Goal: Task Accomplishment & Management: Use online tool/utility

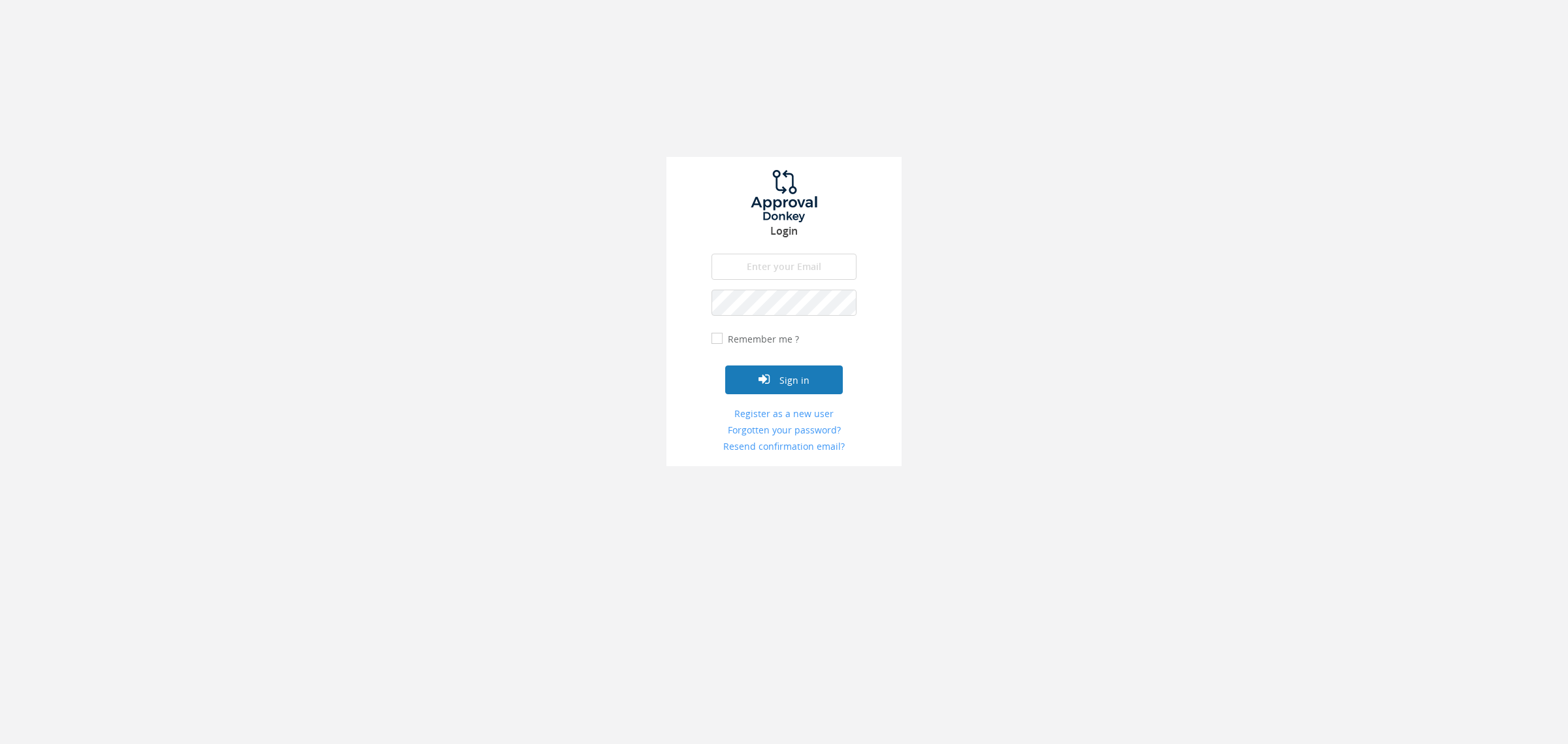
type input "[EMAIL_ADDRESS][DOMAIN_NAME]"
click at [805, 393] on button "Sign in" at bounding box center [784, 379] width 118 height 28
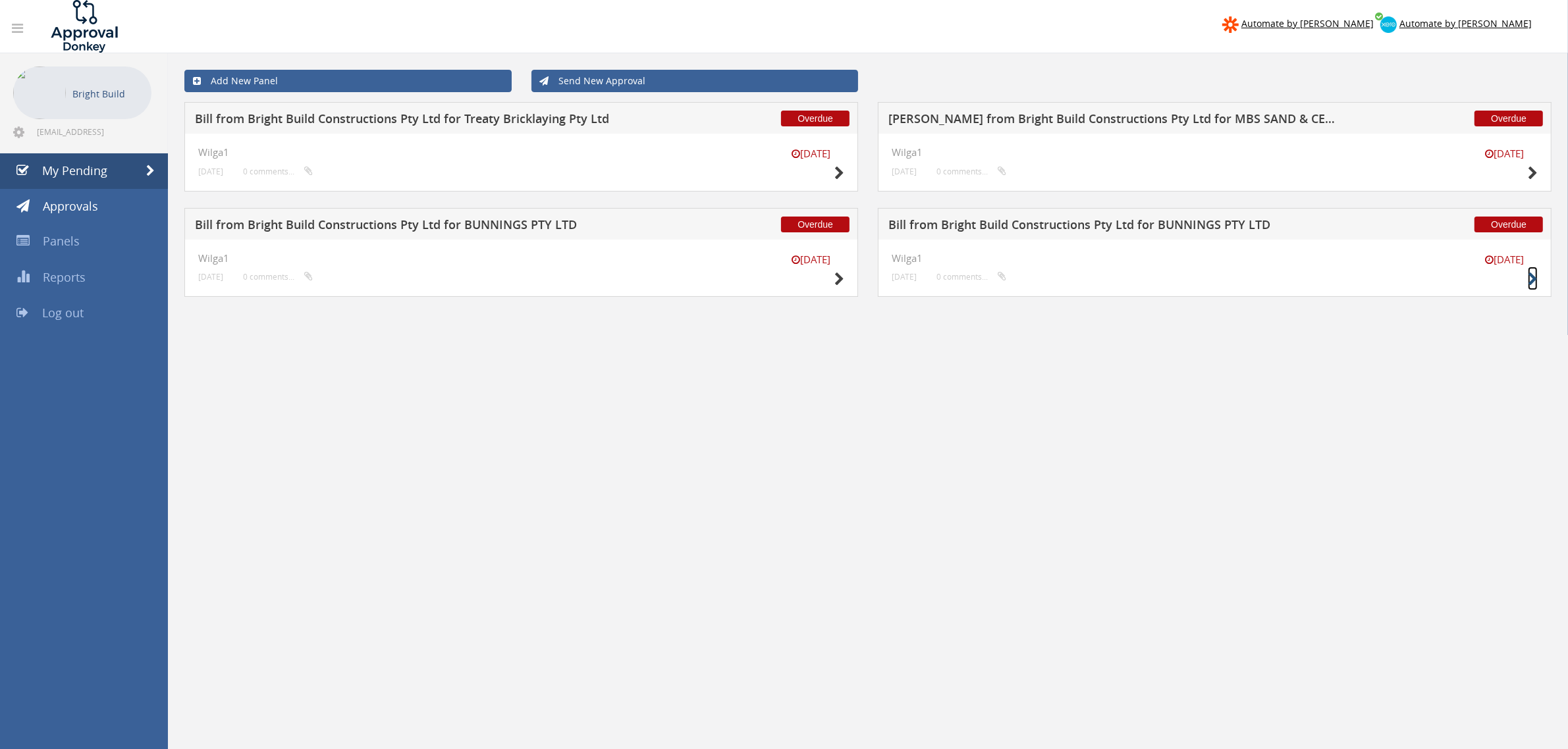
click at [1532, 281] on icon at bounding box center [1532, 279] width 10 height 14
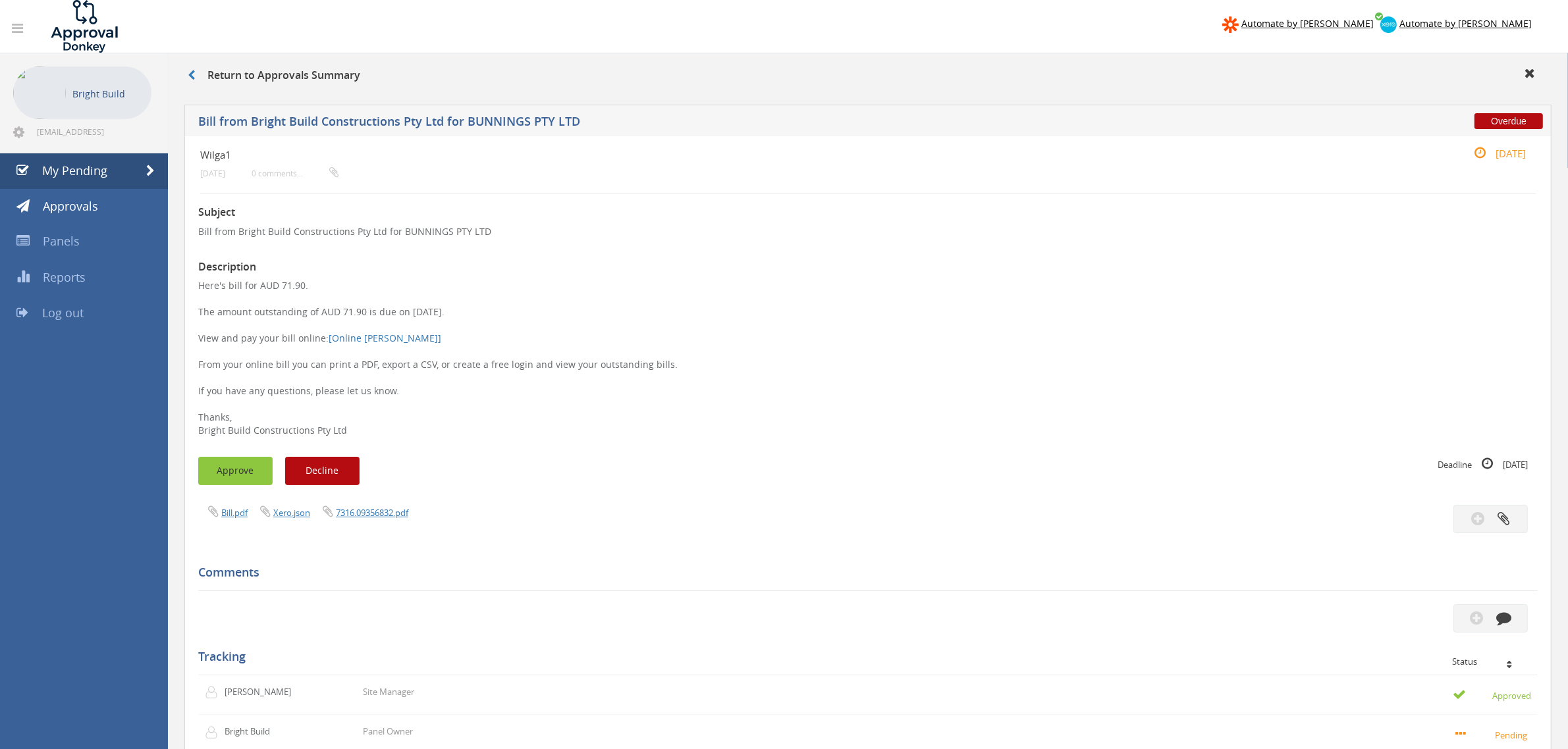
click at [261, 475] on button "Approve" at bounding box center [236, 471] width 75 height 29
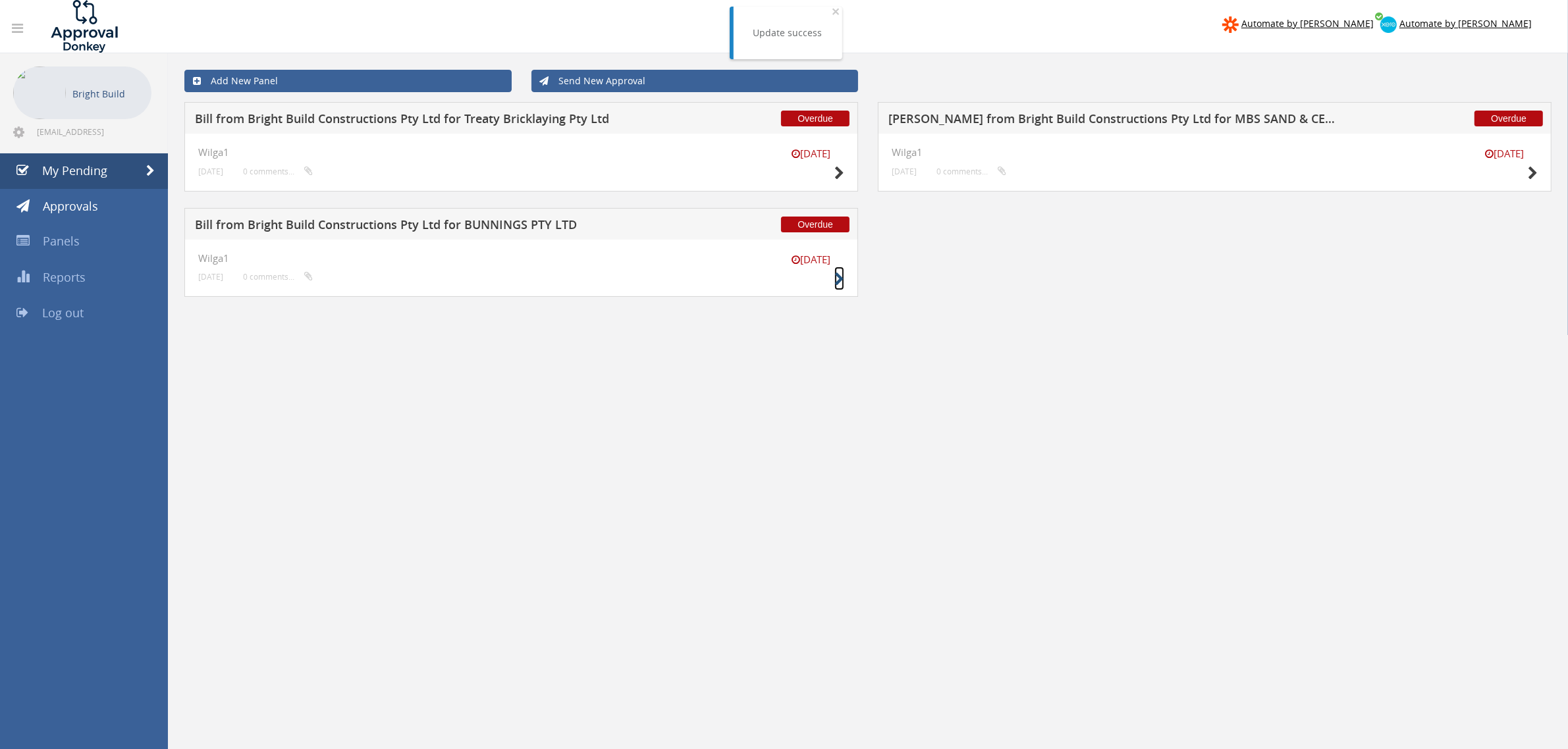
click at [838, 278] on icon at bounding box center [839, 279] width 10 height 14
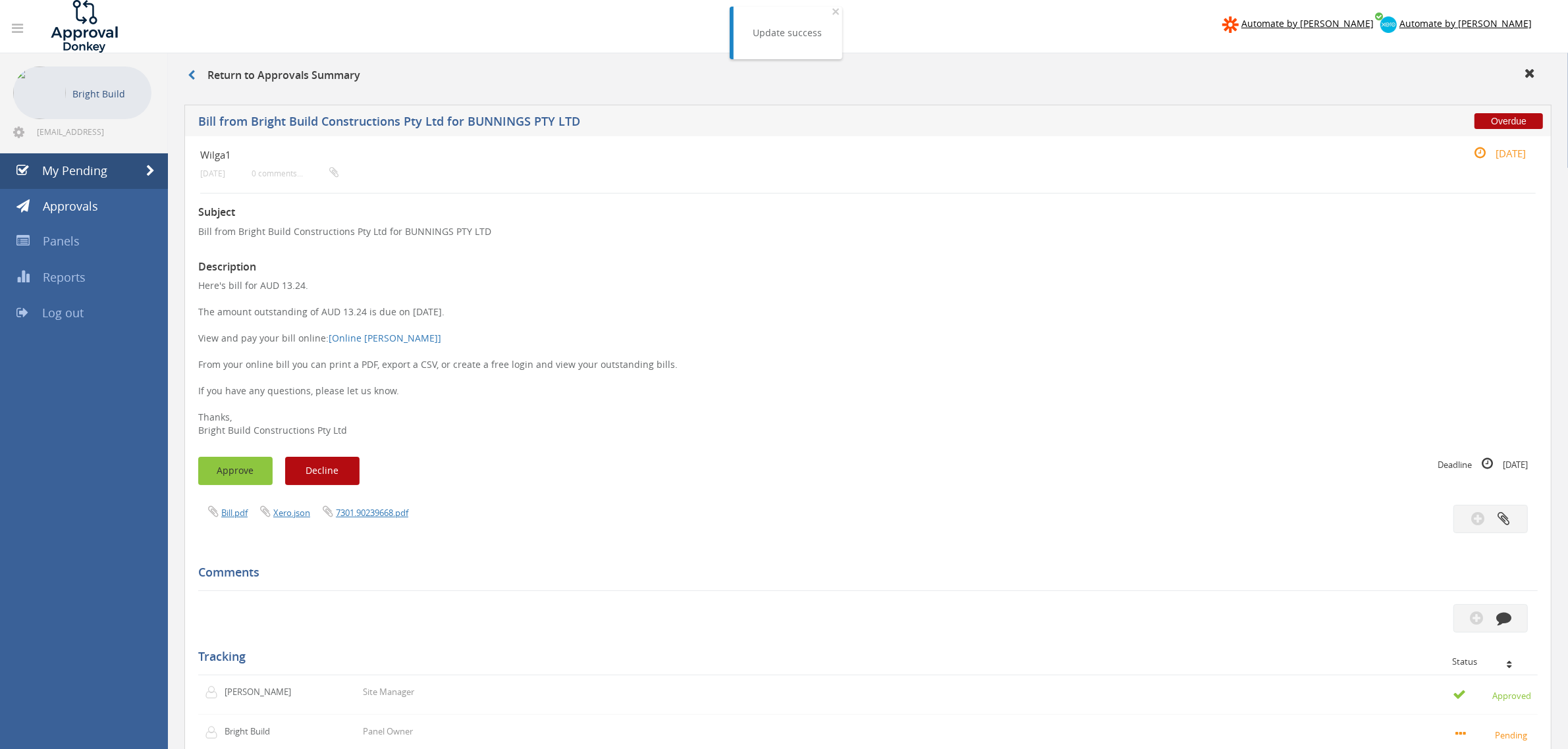
click at [232, 476] on button "Approve" at bounding box center [236, 471] width 75 height 29
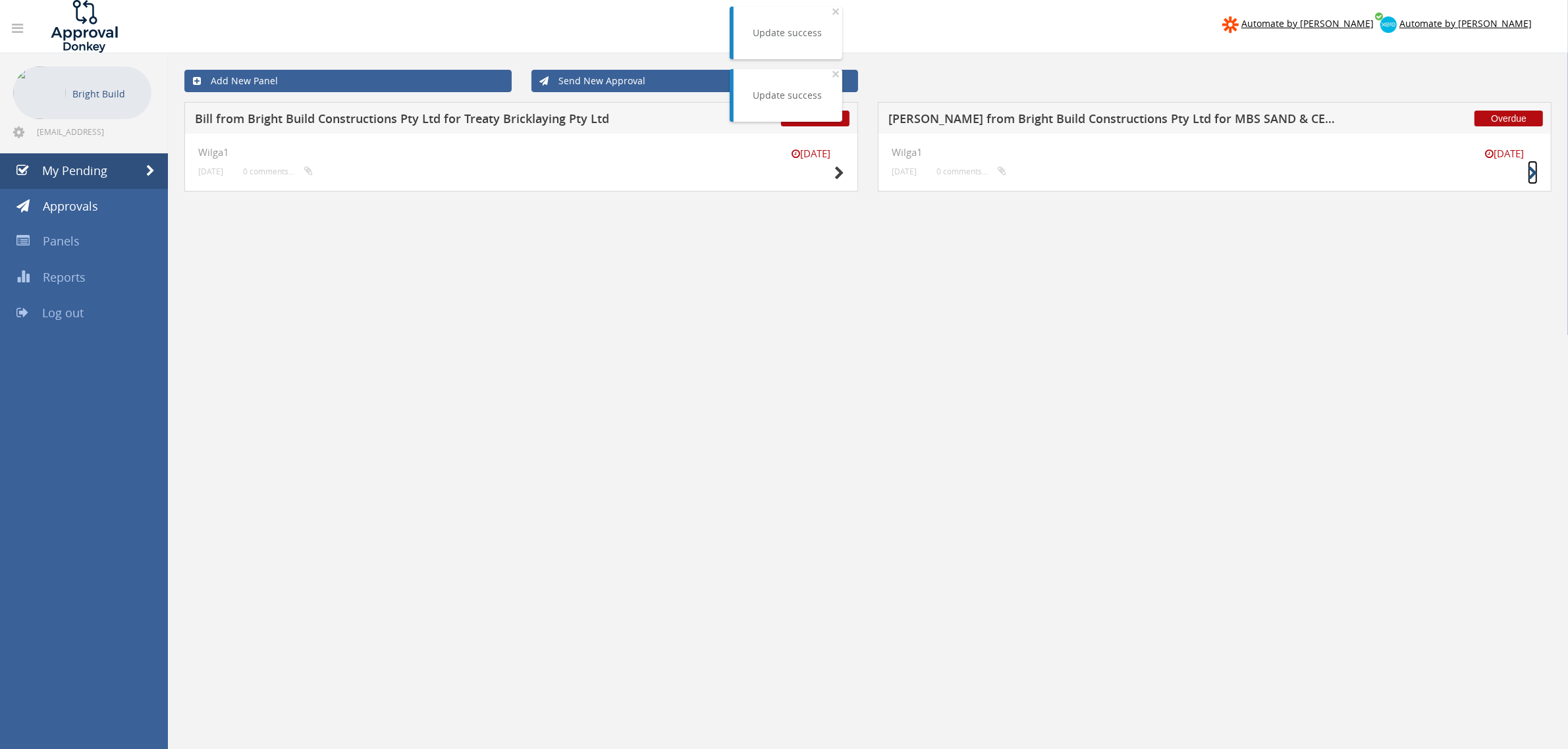
click at [1528, 175] on icon at bounding box center [1532, 173] width 10 height 14
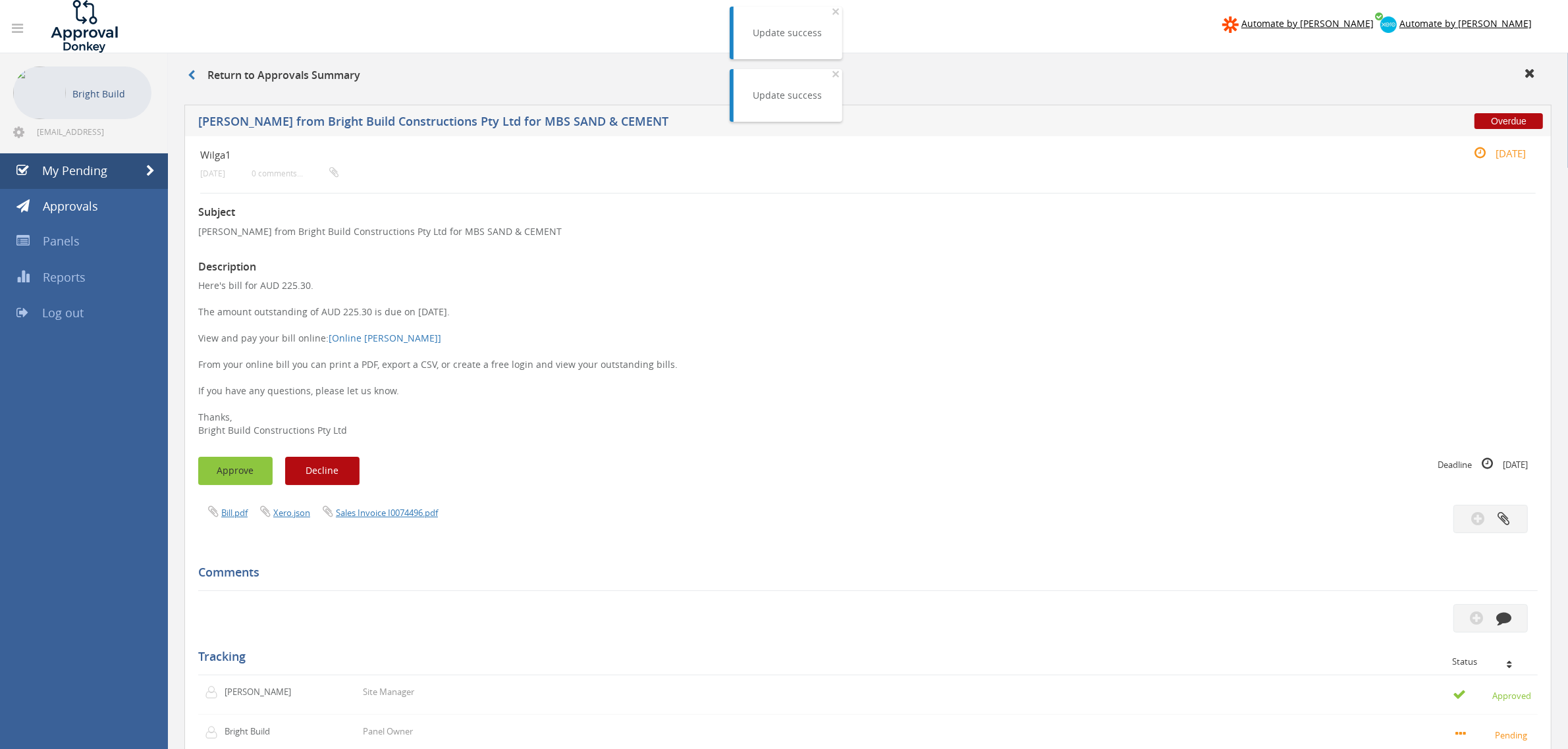
click at [244, 474] on button "Approve" at bounding box center [236, 471] width 75 height 29
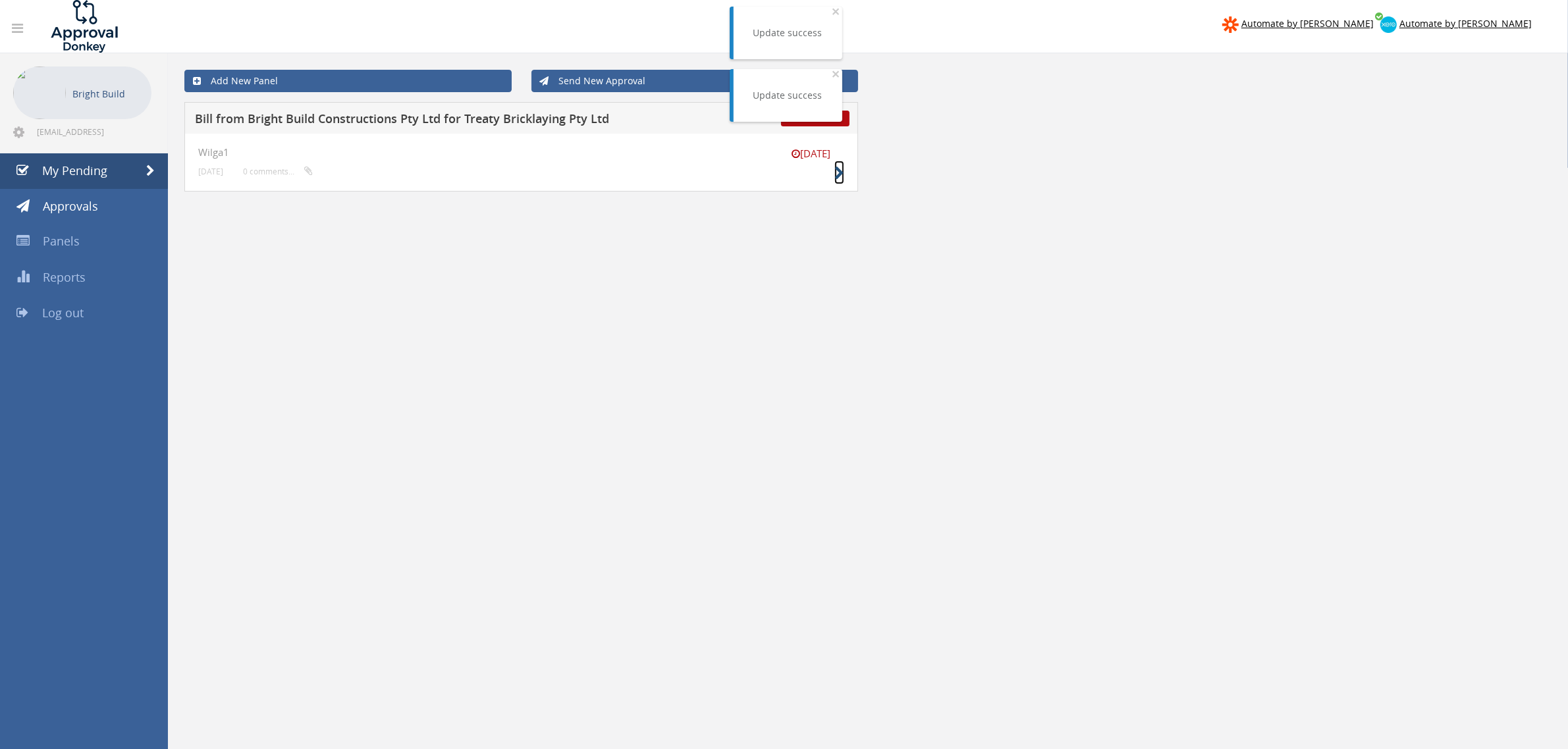
click at [841, 168] on icon at bounding box center [839, 173] width 10 height 14
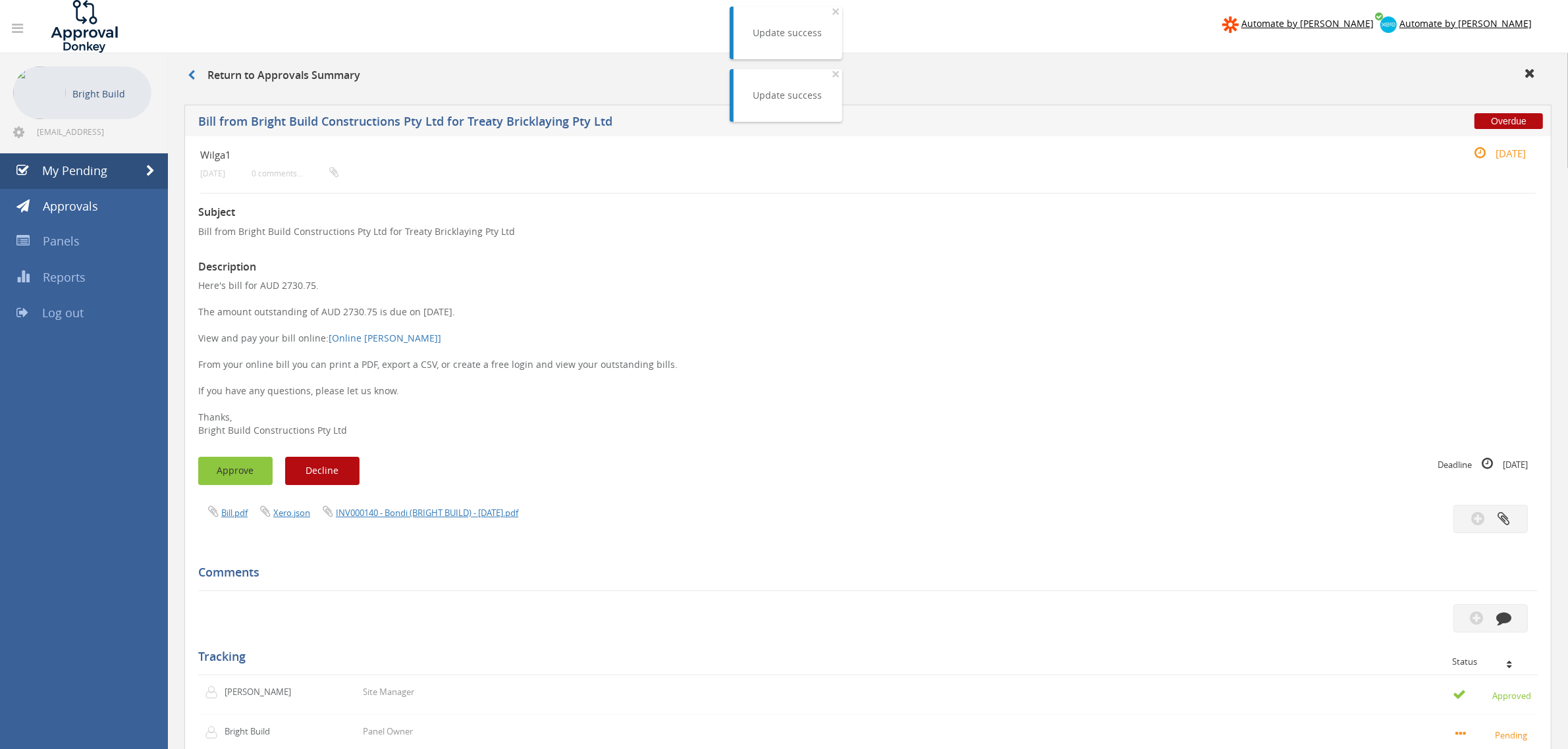
click at [232, 479] on button "Approve" at bounding box center [236, 471] width 75 height 29
